Goal: Check status: Check status

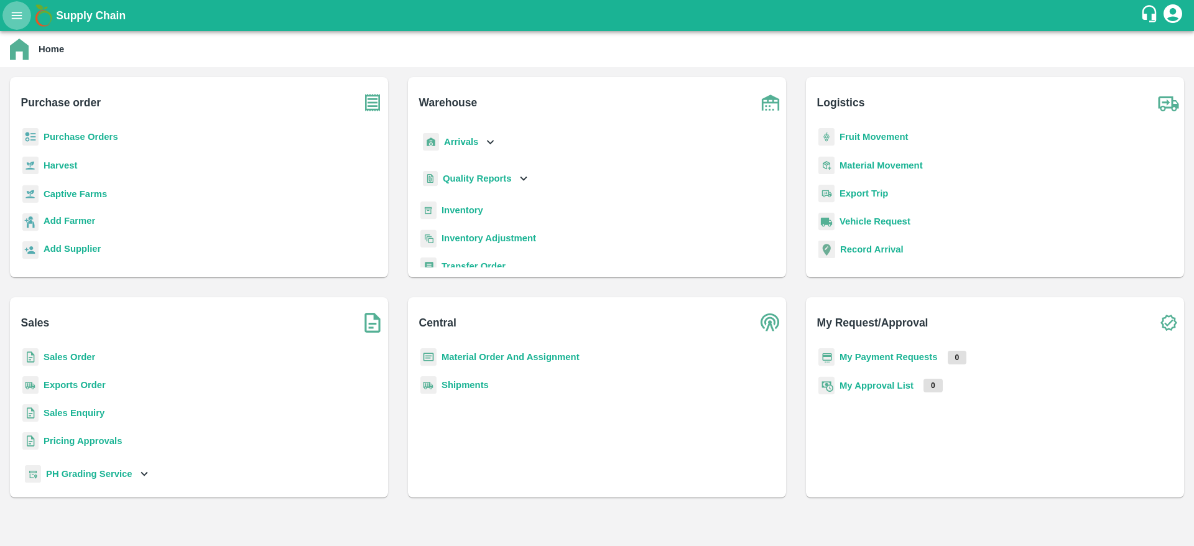
click at [24, 27] on button "open drawer" at bounding box center [16, 15] width 29 height 29
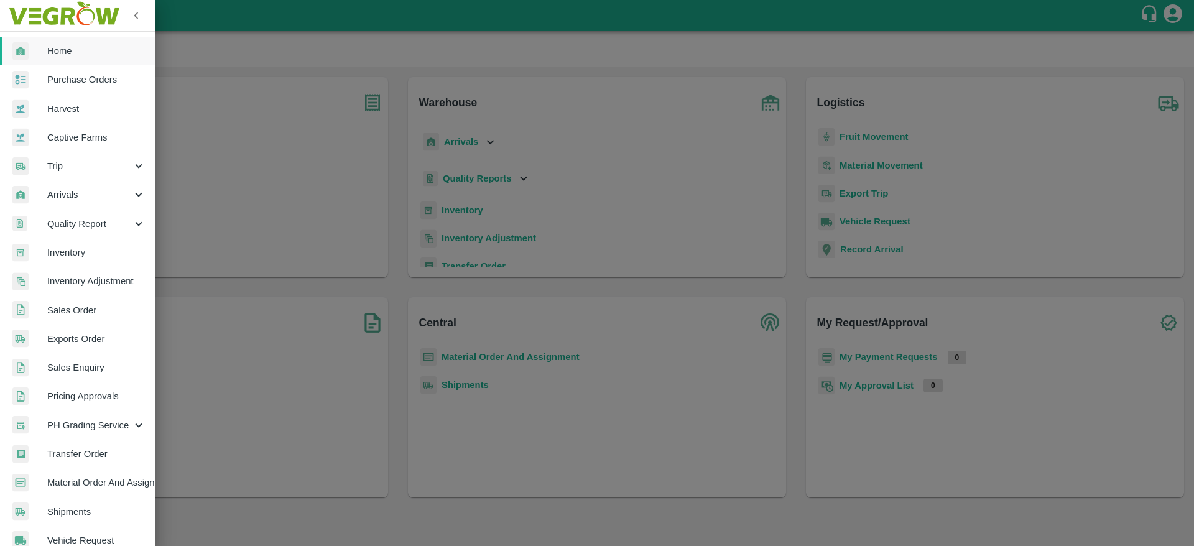
click at [80, 169] on span "Trip" at bounding box center [89, 166] width 85 height 14
click at [86, 248] on span "Export Trip" at bounding box center [101, 253] width 88 height 14
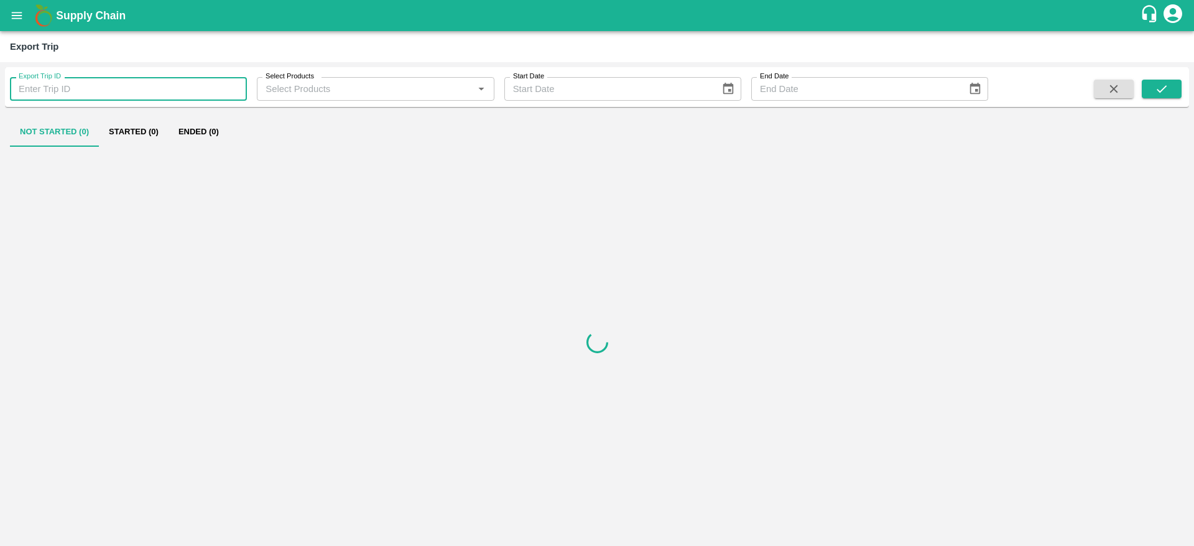
click at [150, 94] on input "Export Trip ID" at bounding box center [128, 89] width 237 height 24
paste input "491"
type input "491"
click at [1152, 88] on button "submit" at bounding box center [1161, 89] width 40 height 19
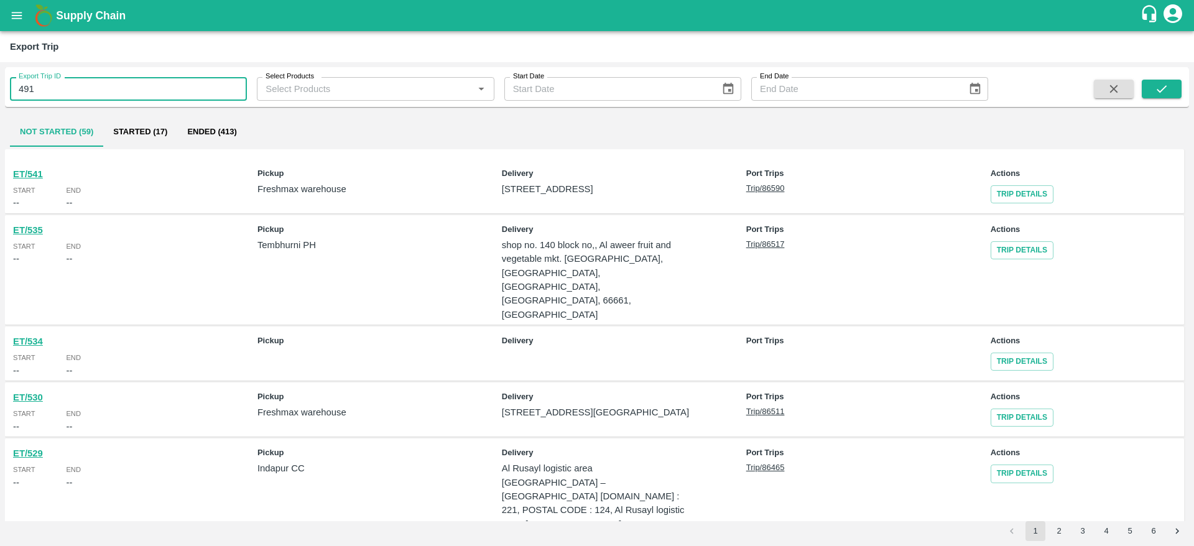
click at [83, 86] on input "491" at bounding box center [128, 89] width 237 height 24
click at [1158, 88] on icon "submit" at bounding box center [1161, 89] width 14 height 14
click at [162, 91] on input "491" at bounding box center [128, 89] width 237 height 24
click at [1169, 89] on button "submit" at bounding box center [1161, 89] width 40 height 19
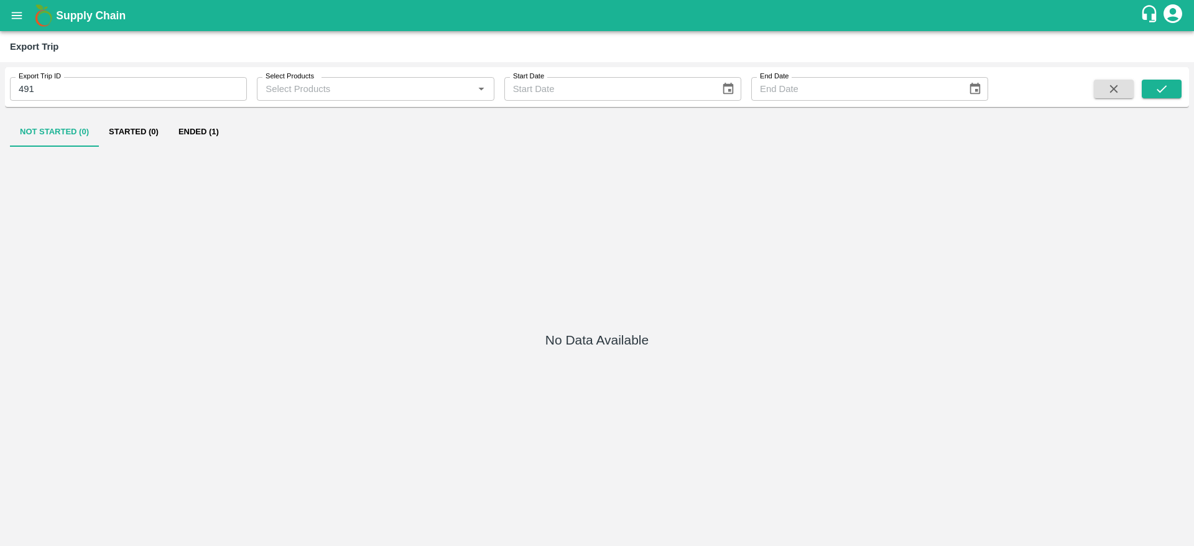
click at [205, 131] on button "Ended (1)" at bounding box center [198, 132] width 60 height 30
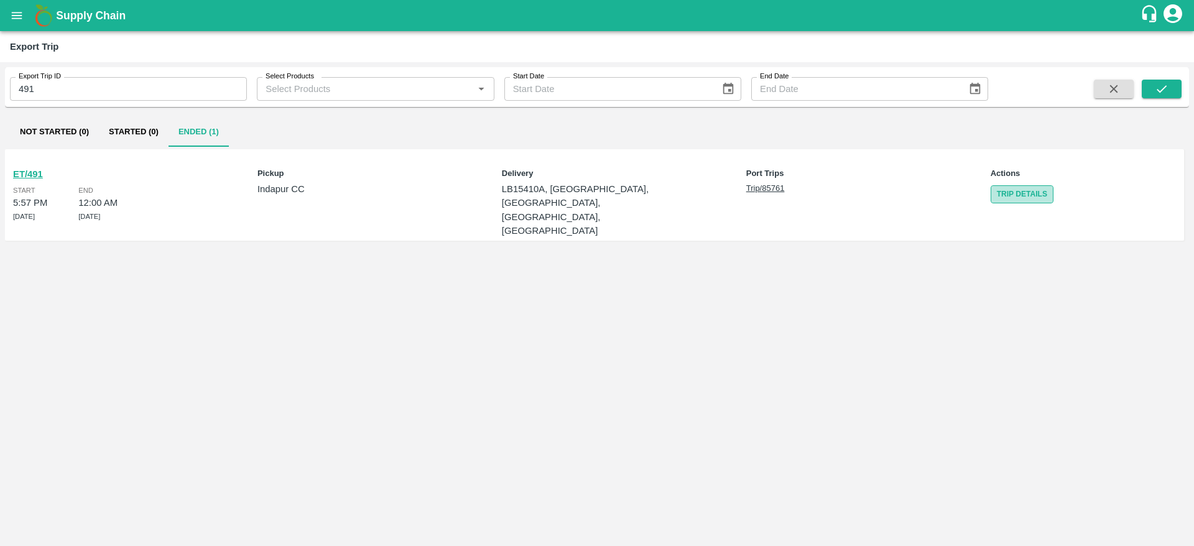
click at [1023, 196] on link "Trip Details" at bounding box center [1021, 194] width 63 height 18
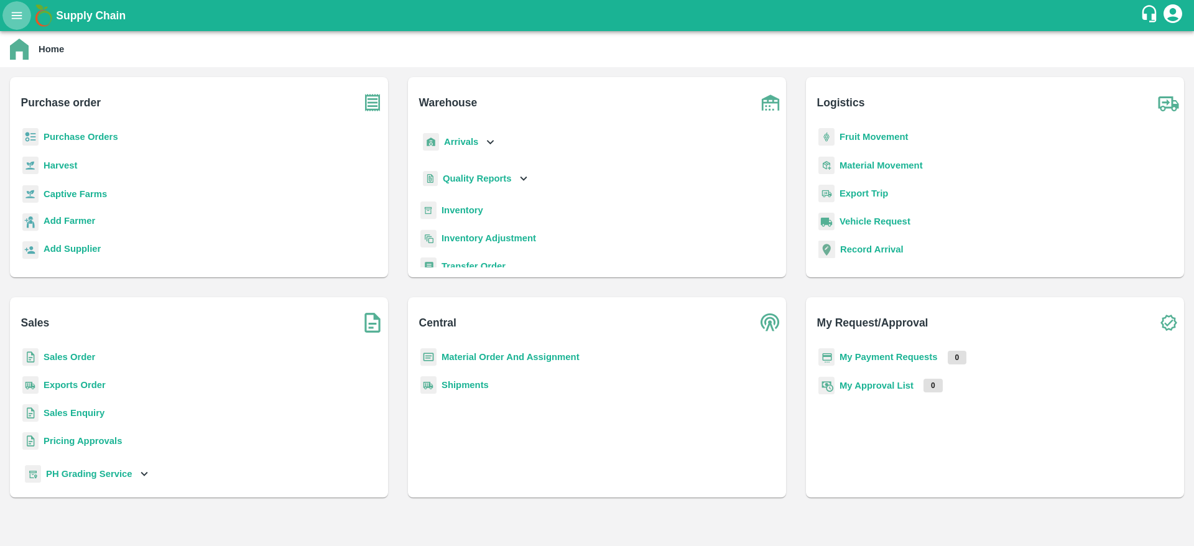
click at [8, 7] on button "open drawer" at bounding box center [16, 15] width 29 height 29
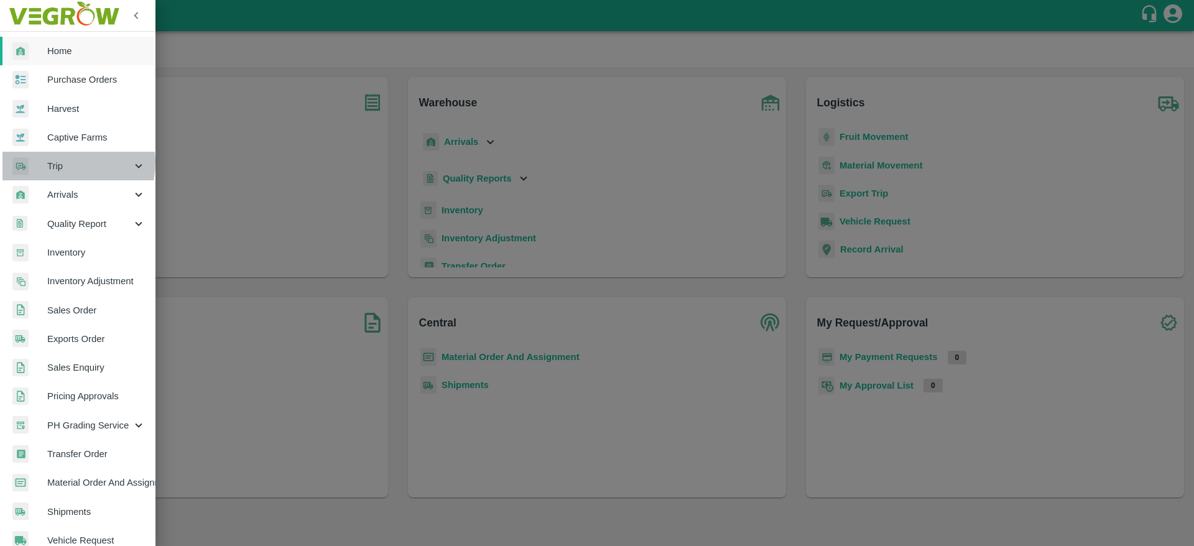
click at [74, 162] on span "Trip" at bounding box center [89, 166] width 85 height 14
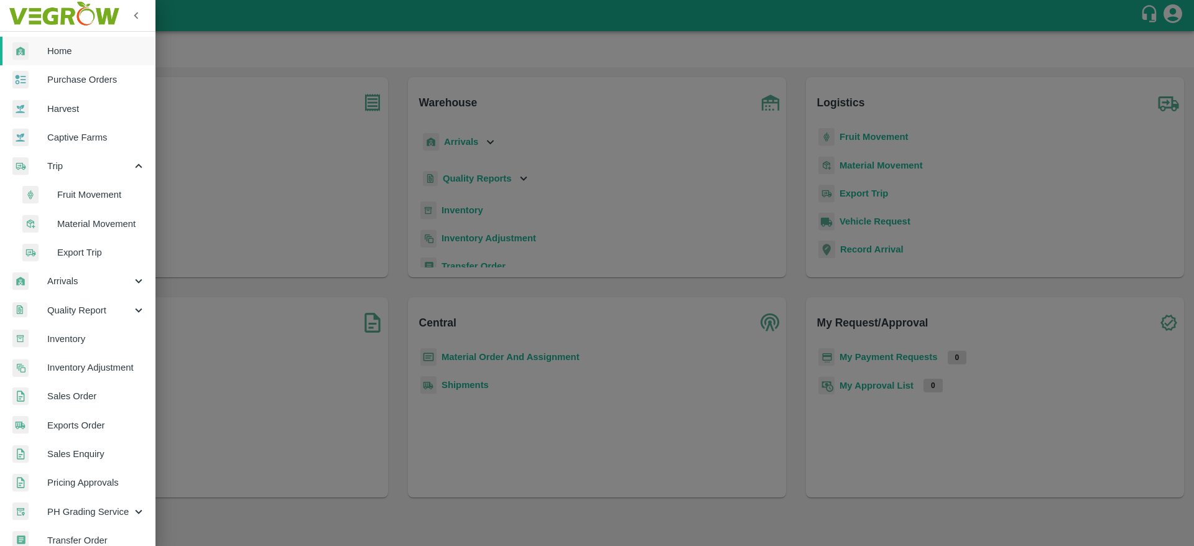
click at [81, 247] on span "Export Trip" at bounding box center [101, 253] width 88 height 14
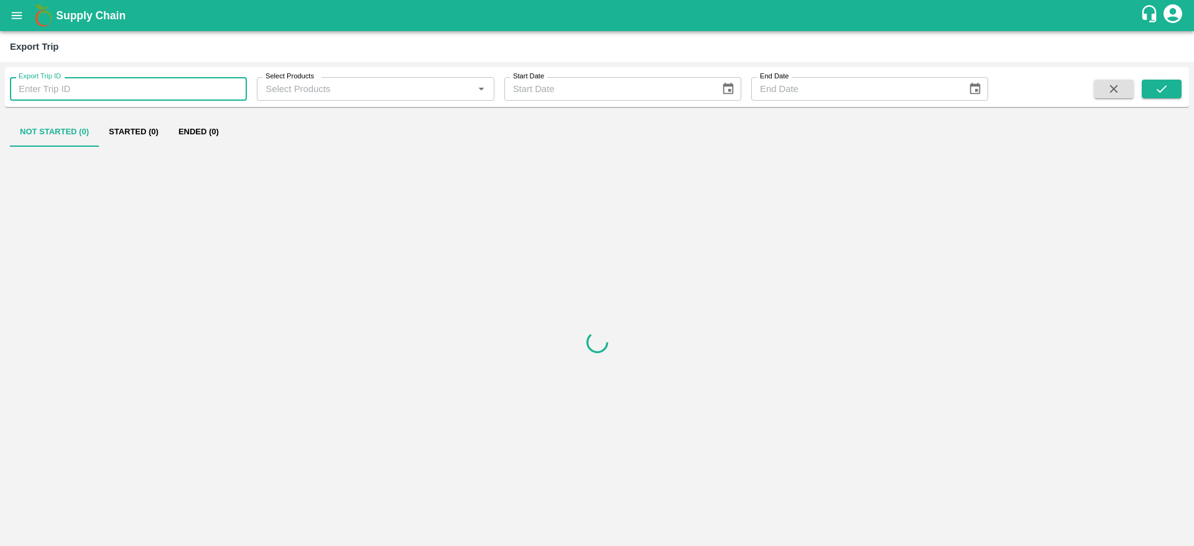
click at [108, 83] on input "Export Trip ID" at bounding box center [128, 89] width 237 height 24
paste input "491"
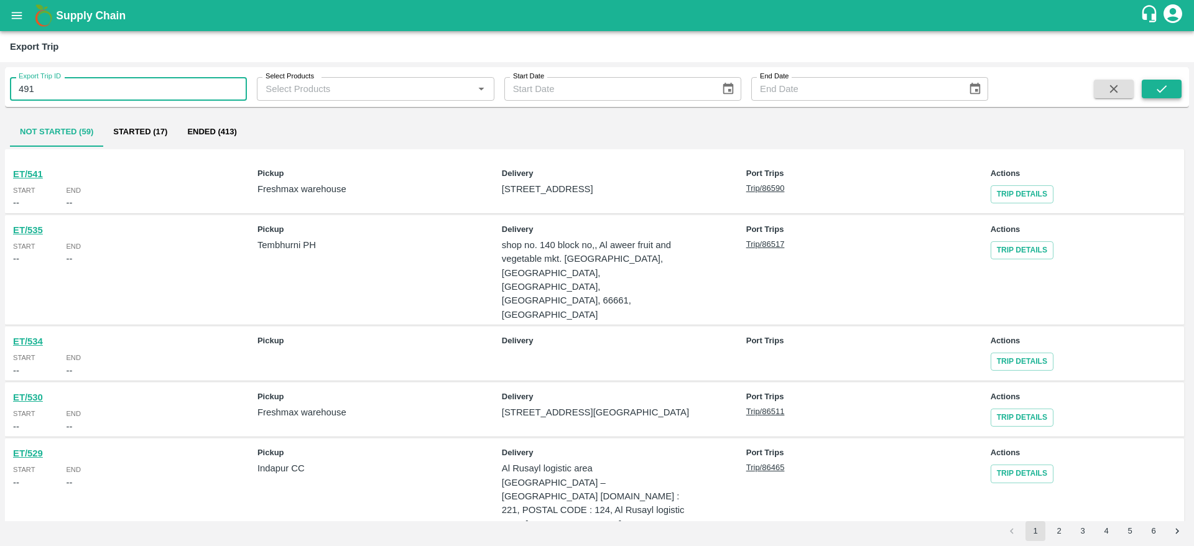
type input "491"
click at [1167, 86] on icon "submit" at bounding box center [1161, 89] width 14 height 14
click at [82, 88] on input "491" at bounding box center [128, 89] width 237 height 24
click at [1160, 91] on icon "submit" at bounding box center [1161, 88] width 10 height 7
